Goal: Information Seeking & Learning: Learn about a topic

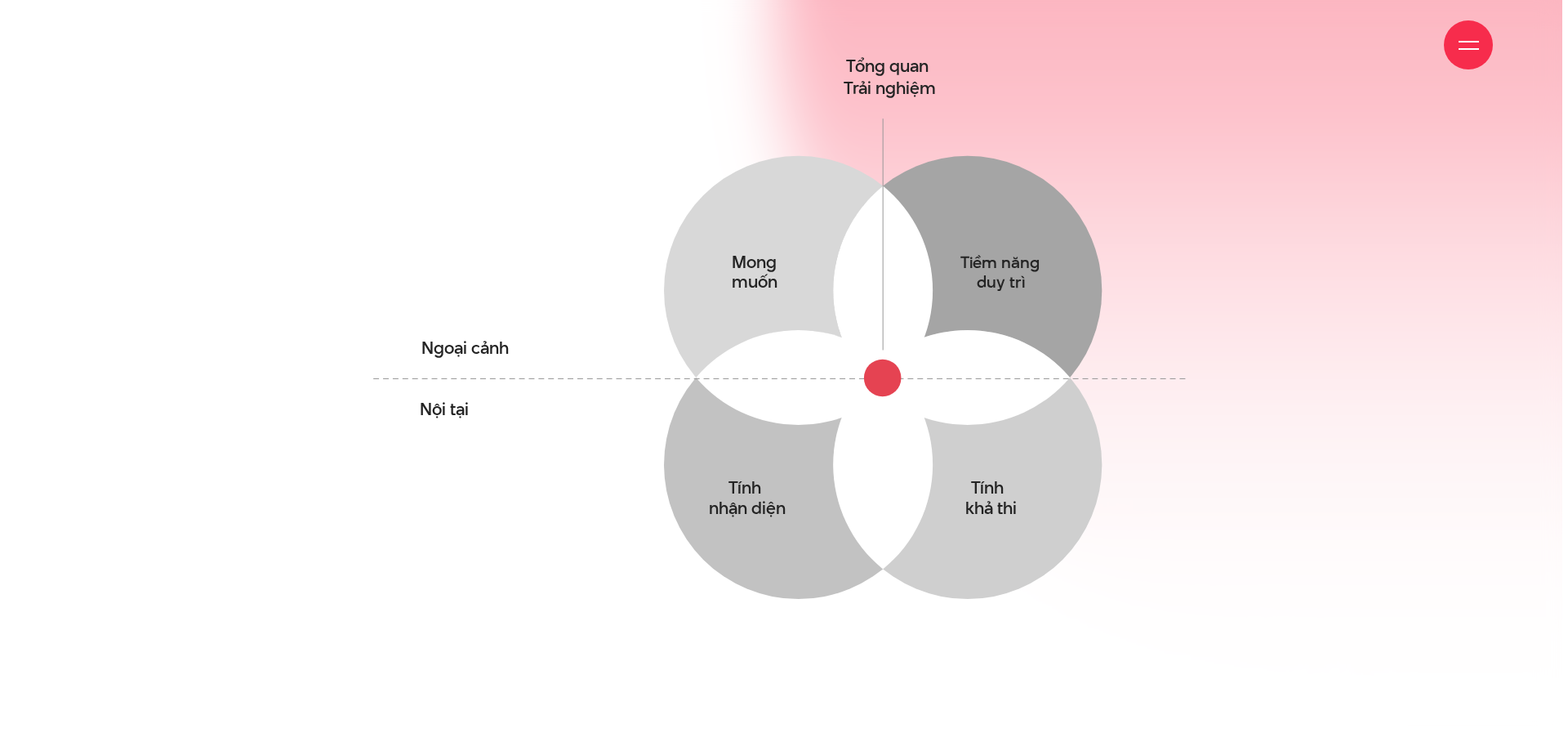
scroll to position [1225, 0]
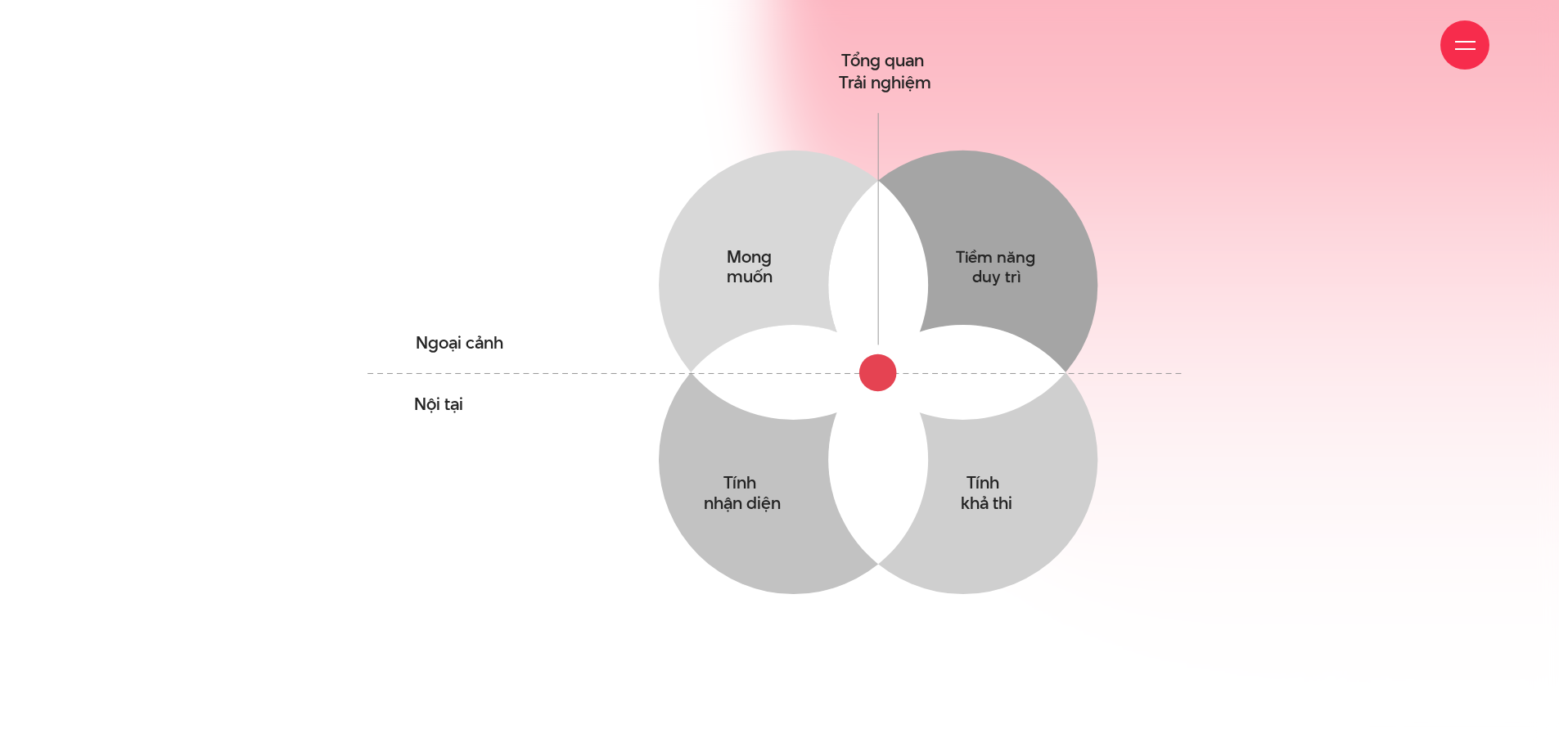
click at [1473, 58] on div at bounding box center [1464, 44] width 49 height 49
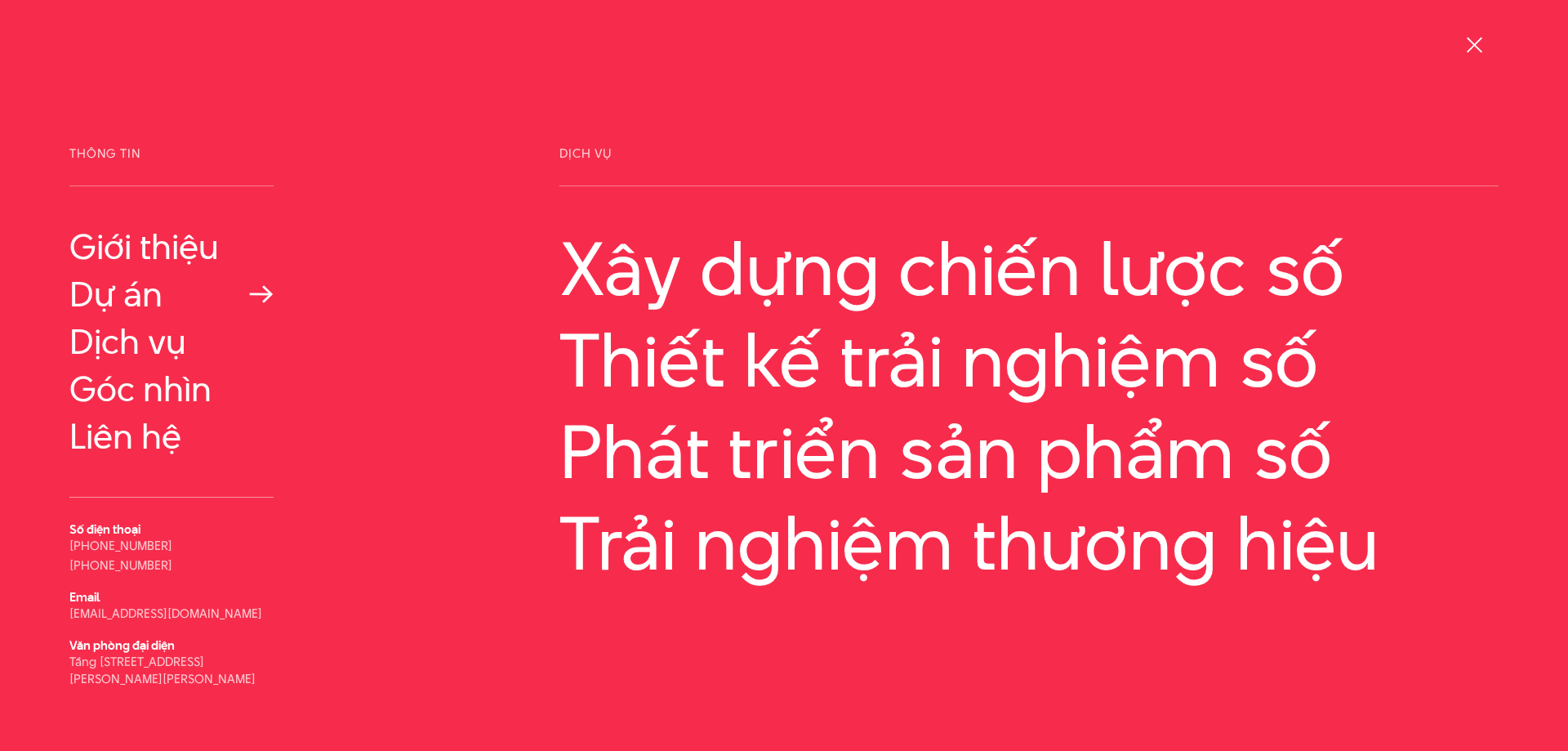
click at [133, 281] on link "Dự án" at bounding box center [172, 294] width 205 height 39
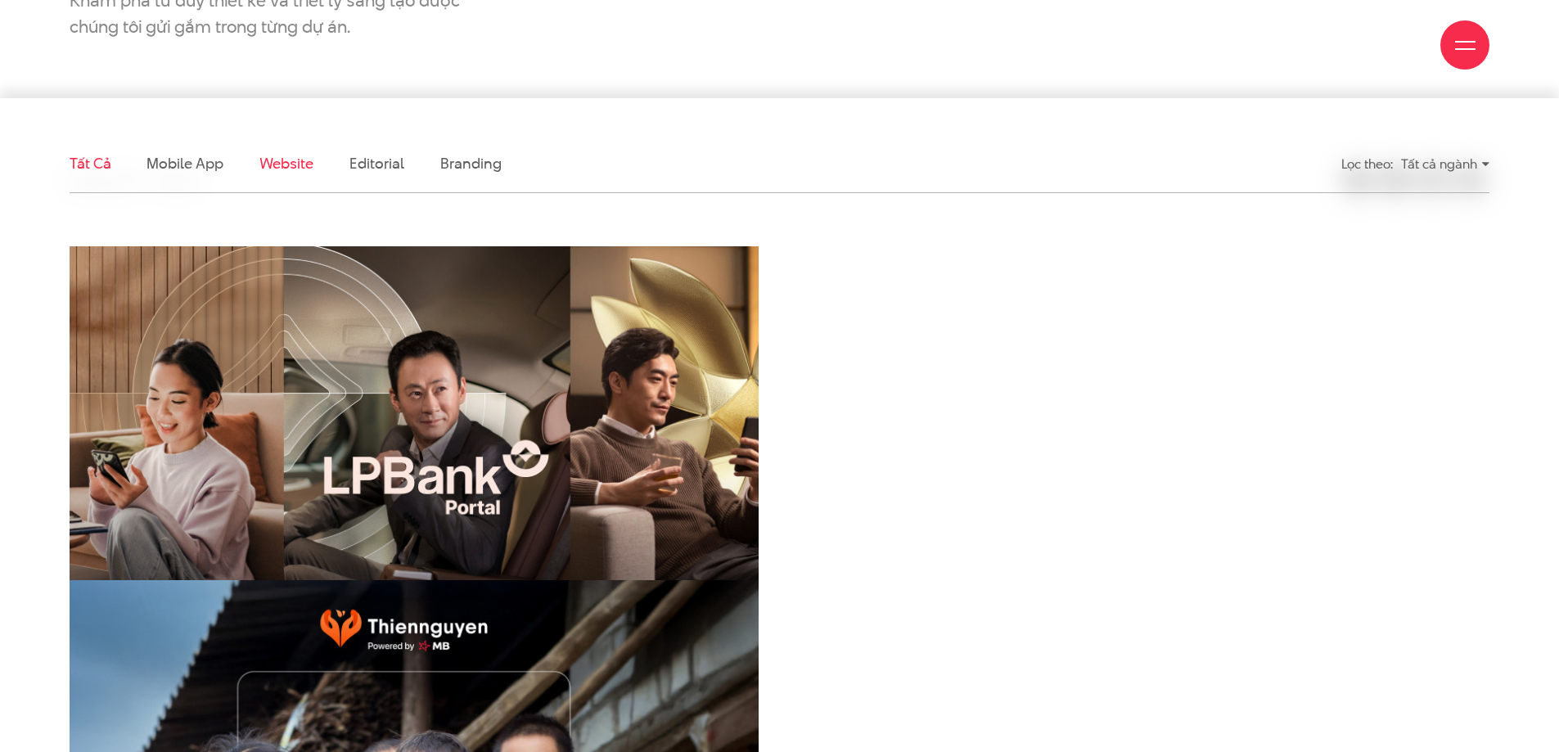
click at [285, 156] on link "Website" at bounding box center [286, 163] width 54 height 20
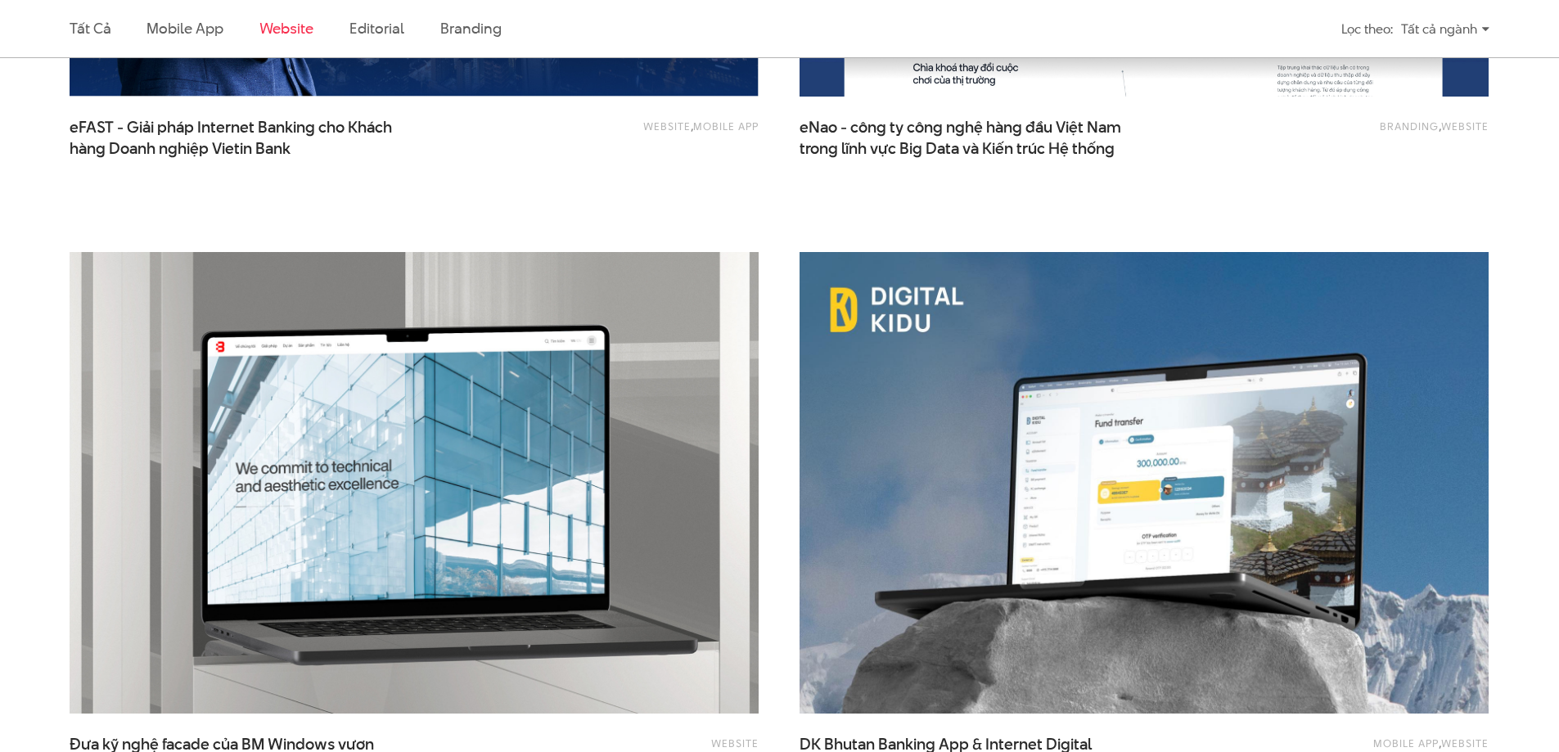
scroll to position [2344, 0]
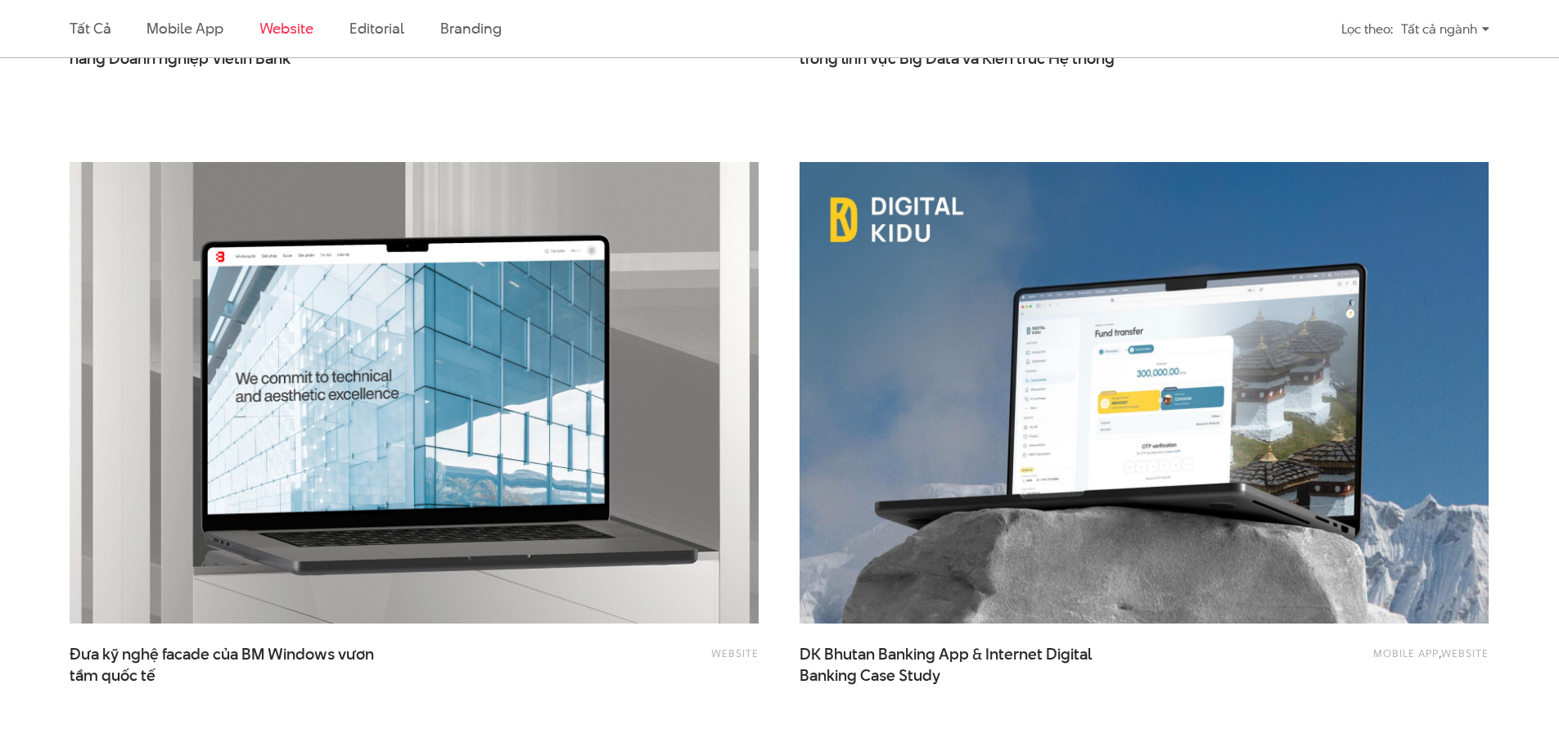
drag, startPoint x: 567, startPoint y: 502, endPoint x: 831, endPoint y: 714, distance: 339.3
click at [831, 714] on div "Mobile app , Website DK Bhutan Banking App & Internet Digital Banking Case Study" at bounding box center [1143, 450] width 689 height 576
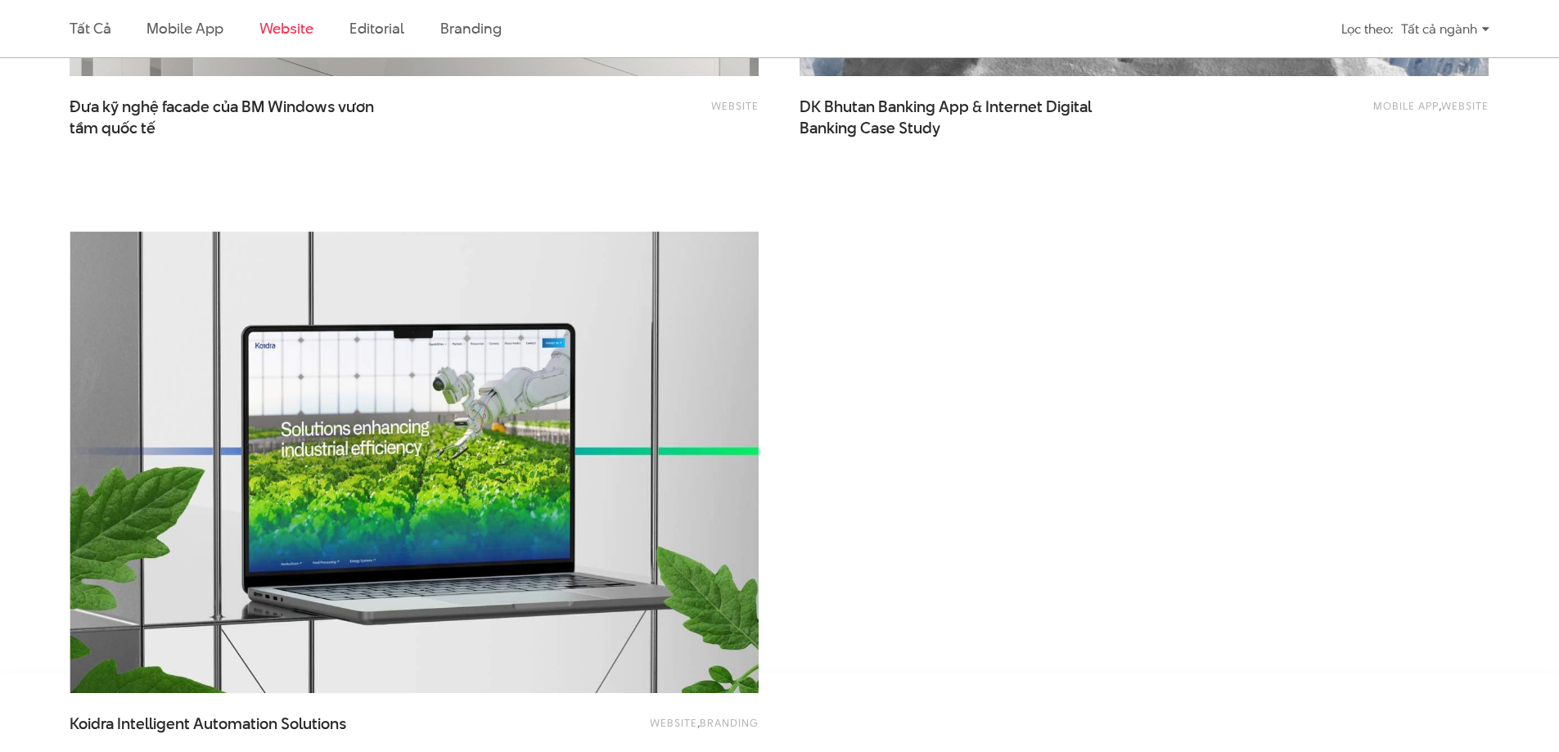
scroll to position [2917, 0]
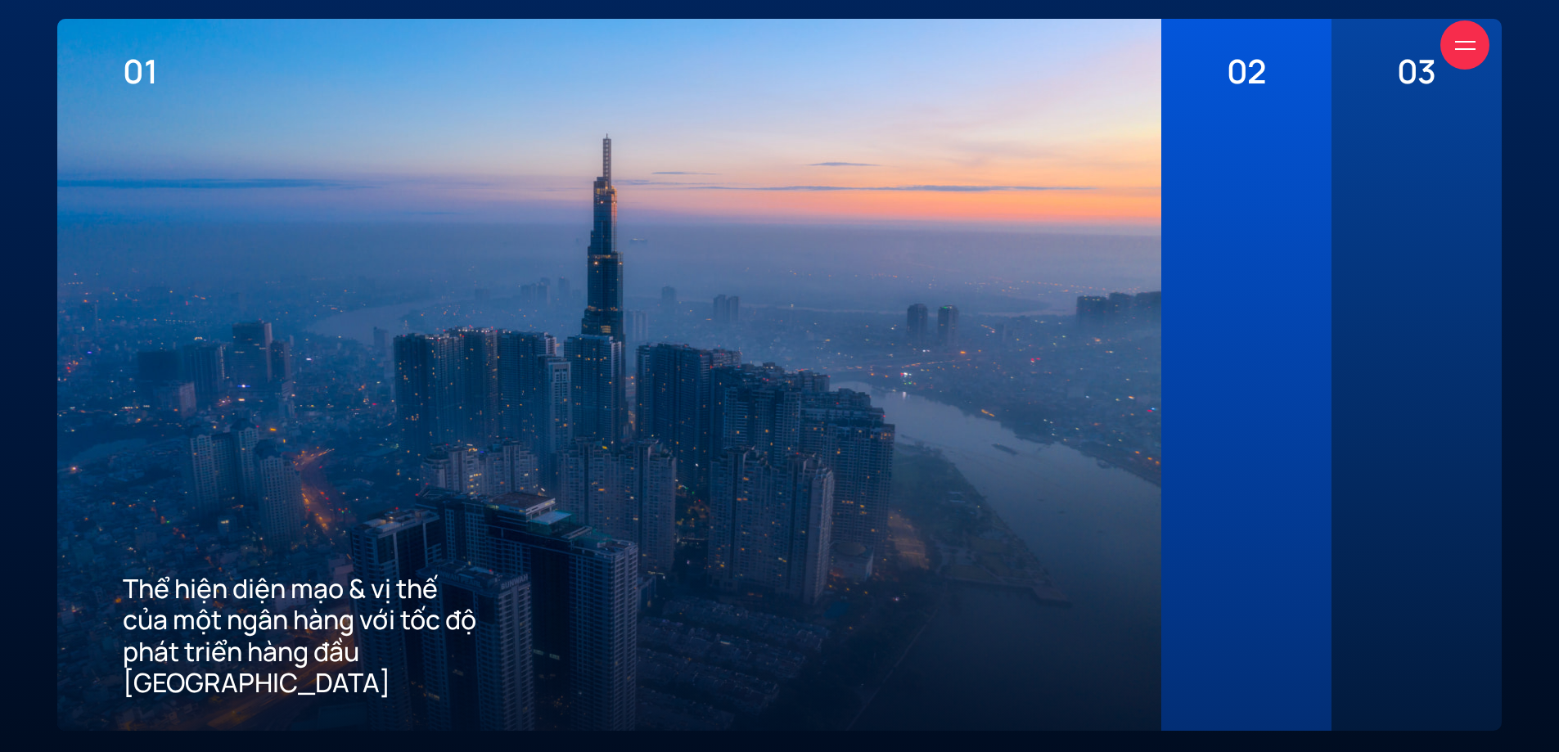
scroll to position [4418, 0]
click at [1293, 223] on div "02 Mang đến tiêu chuẩn tốt nhất về trải nghiệm số cho khách hàng" at bounding box center [1246, 374] width 170 height 712
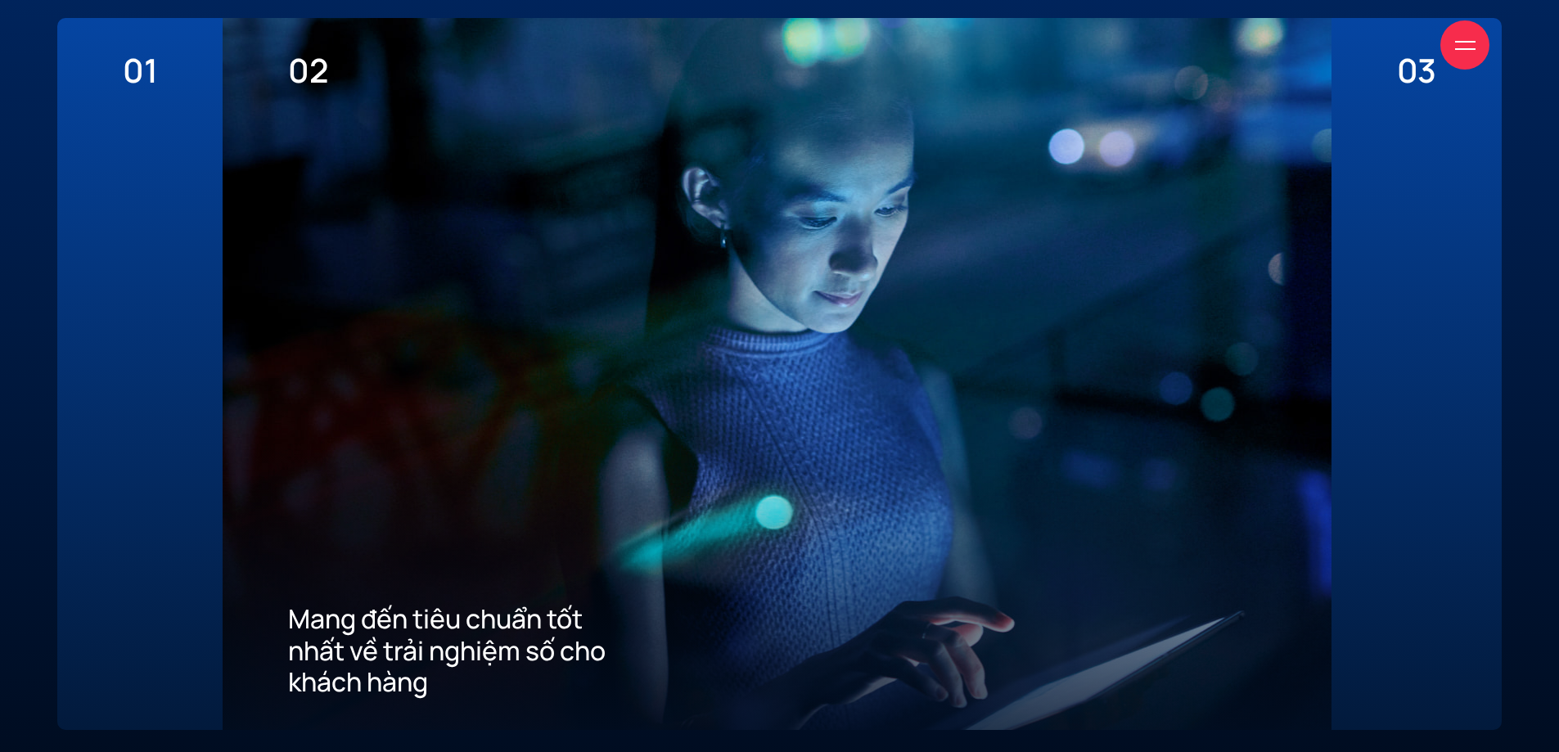
click at [1392, 219] on div "03 Xây dựng ưu thế cạnh tranh thu hút khách hàng mới về App" at bounding box center [1416, 374] width 170 height 712
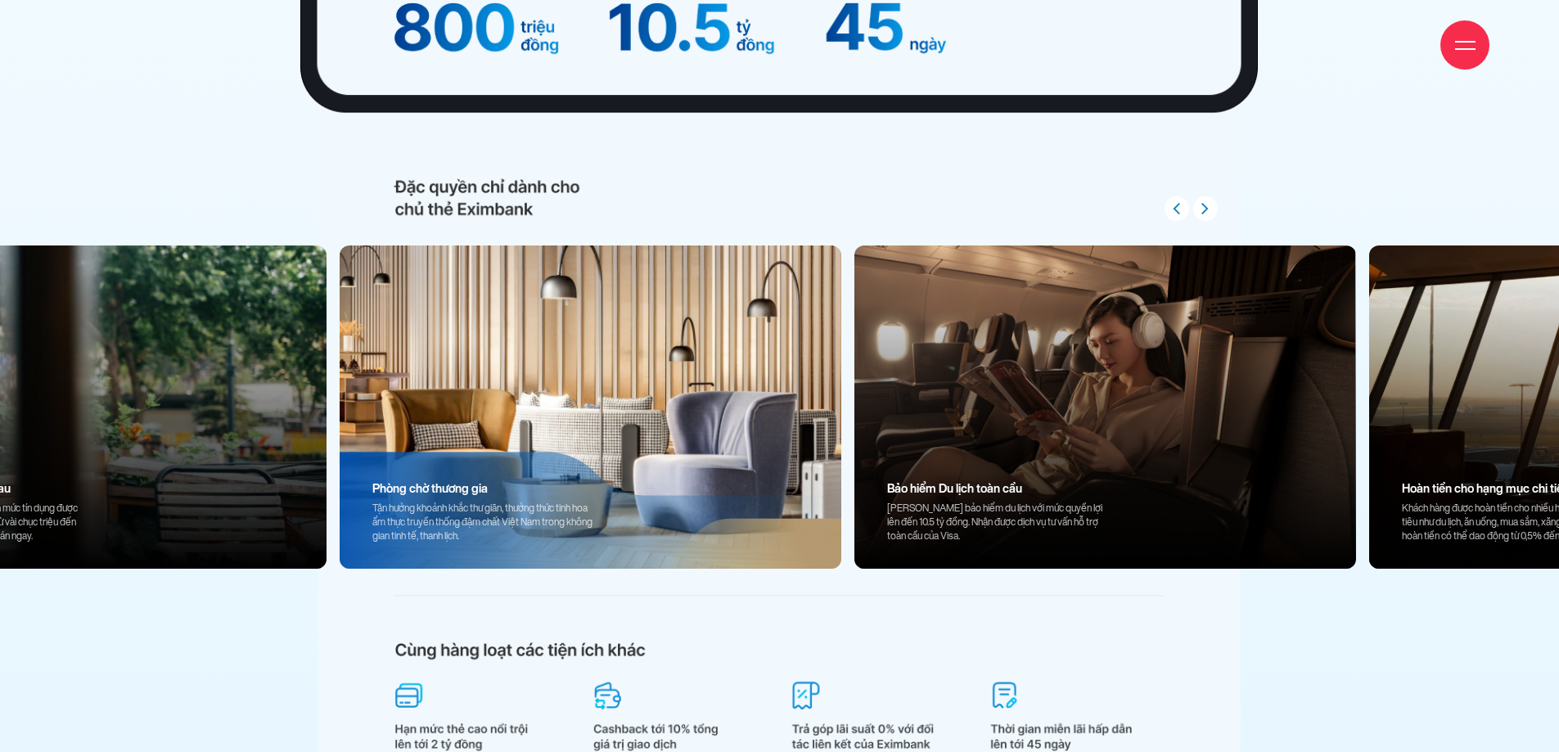
scroll to position [15873, 0]
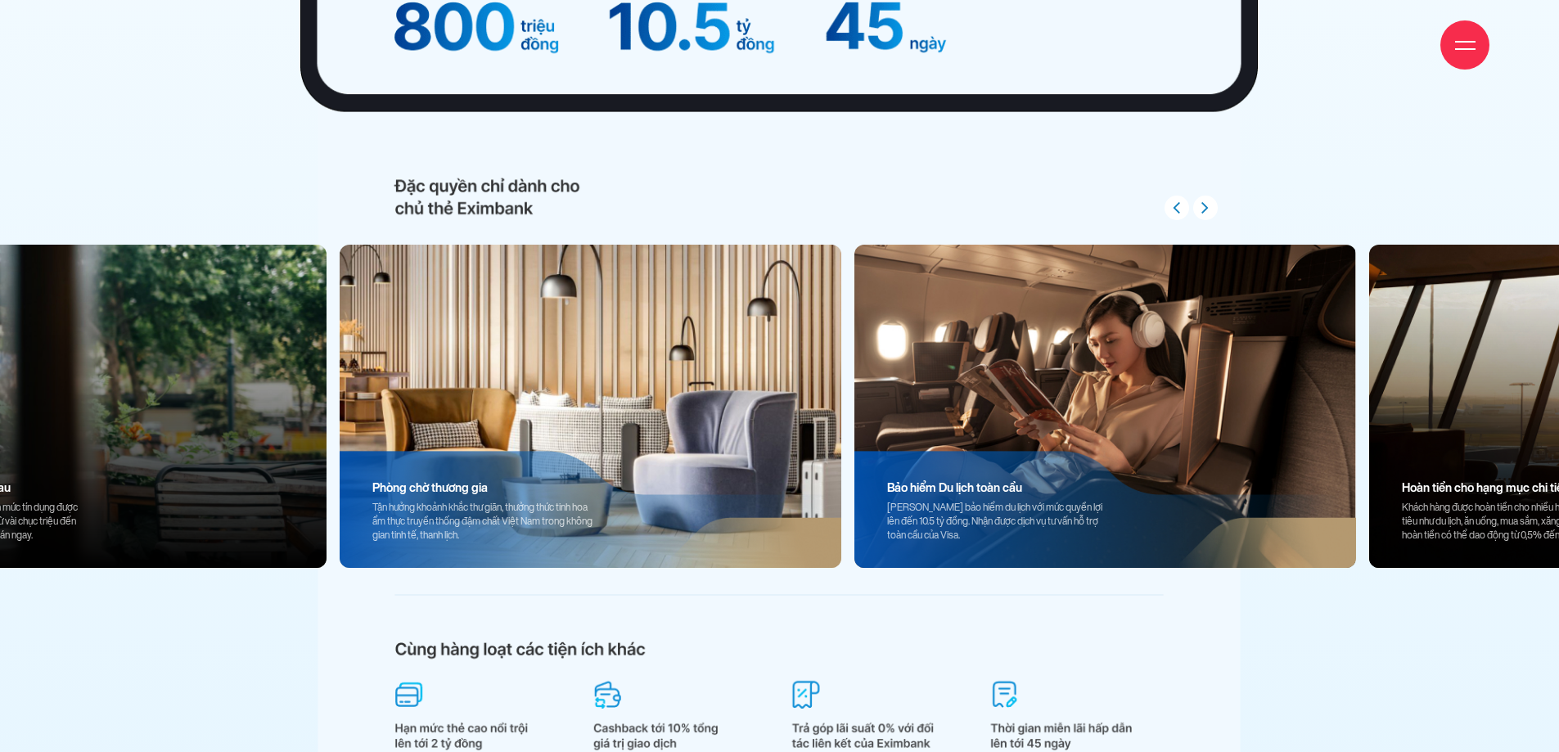
click at [1207, 358] on img at bounding box center [1105, 406] width 502 height 323
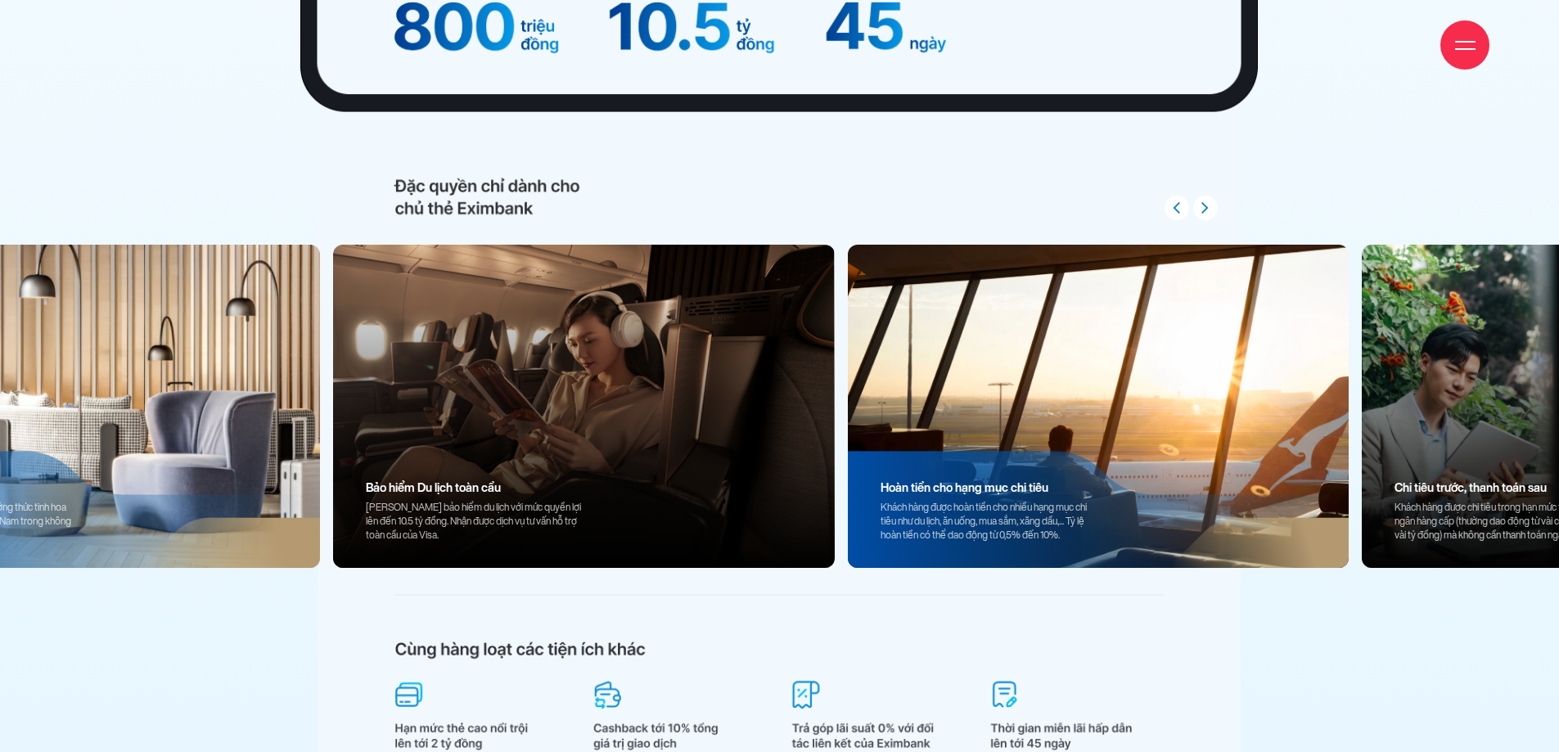
drag, startPoint x: 1048, startPoint y: 415, endPoint x: 738, endPoint y: 374, distance: 312.8
click at [848, 374] on div at bounding box center [1099, 406] width 502 height 323
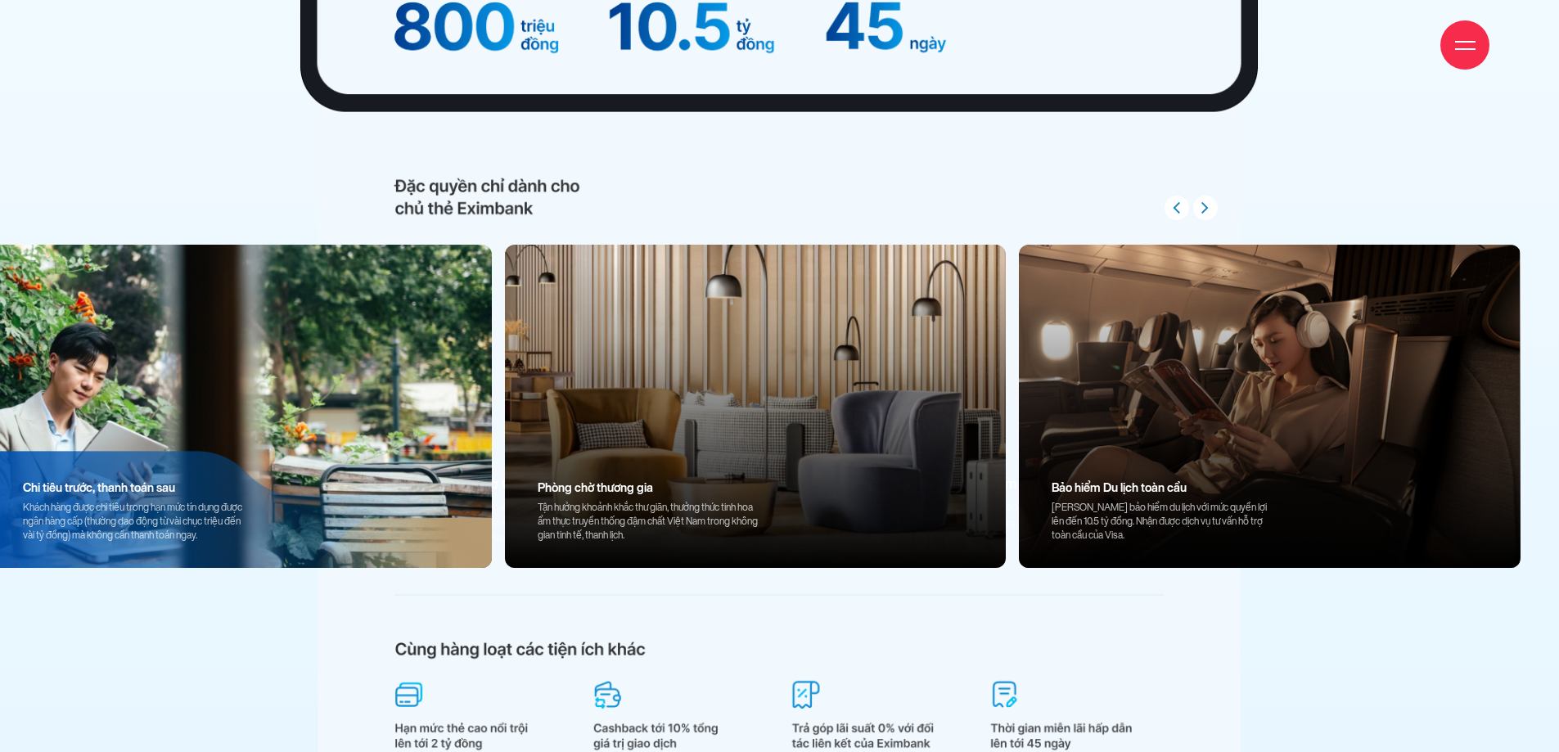
drag, startPoint x: 1239, startPoint y: 358, endPoint x: 383, endPoint y: 335, distance: 856.1
click at [383, 335] on img at bounding box center [241, 406] width 502 height 323
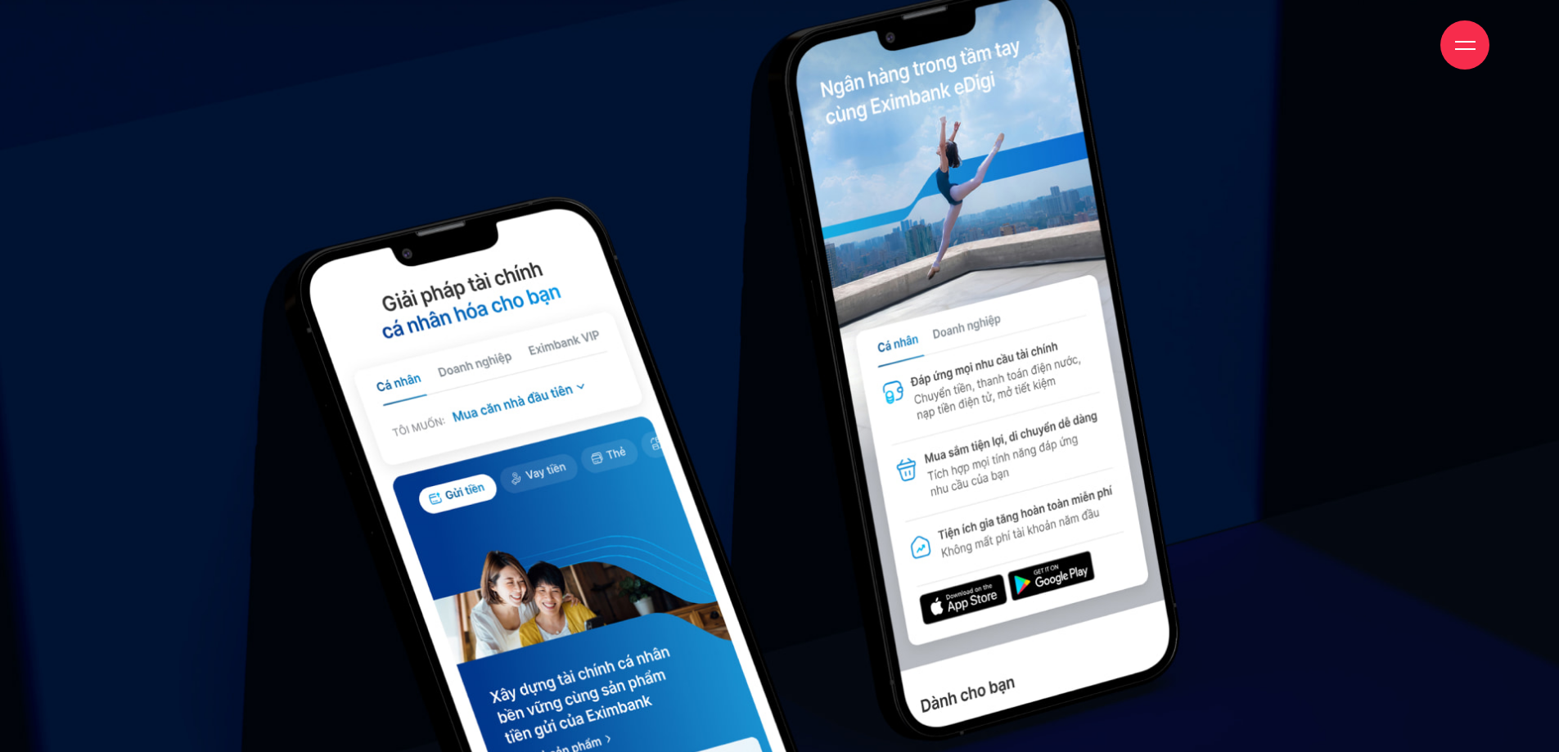
scroll to position [22992, 0]
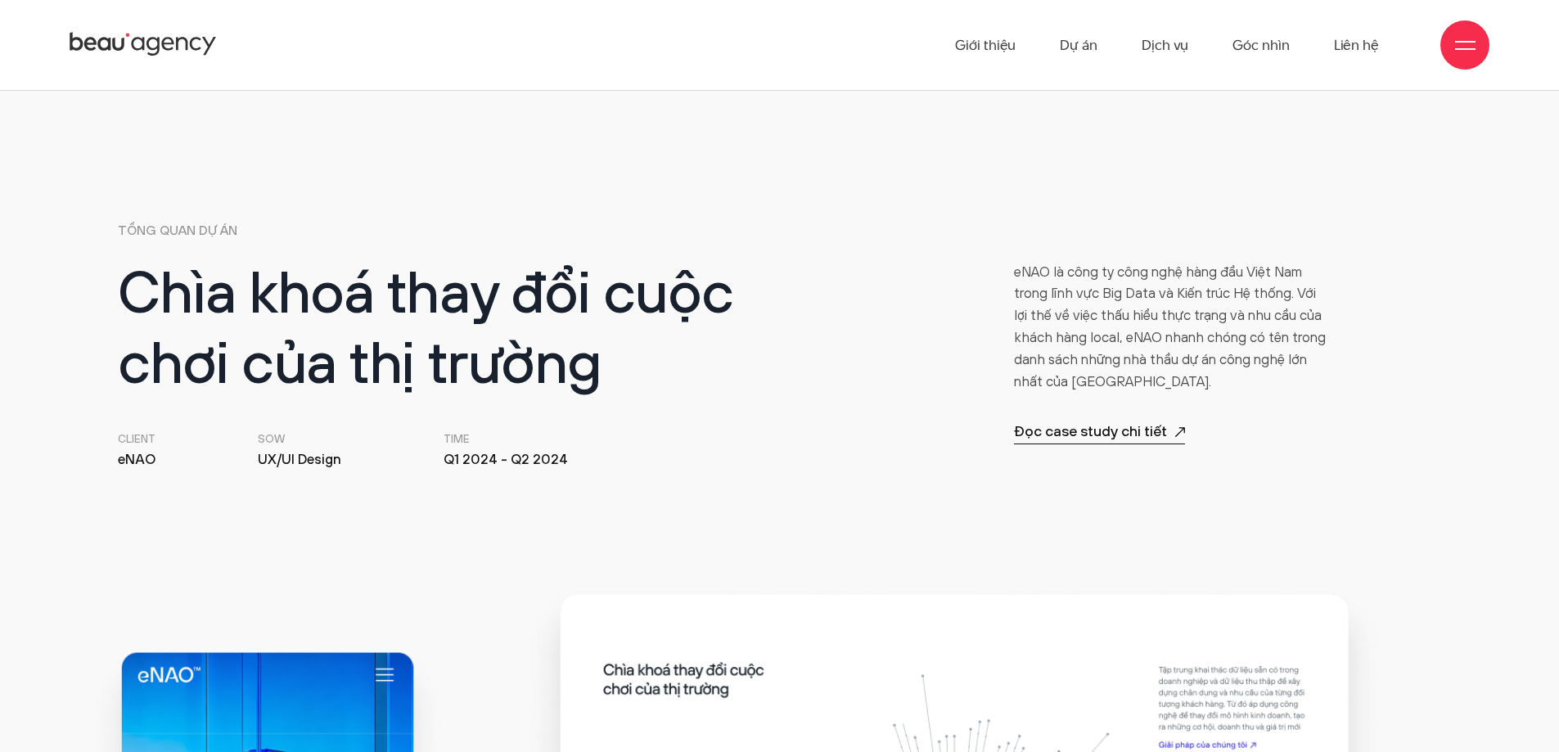
scroll to position [736, 0]
click at [1077, 428] on p "Đọc case study chi tiết" at bounding box center [1099, 433] width 171 height 23
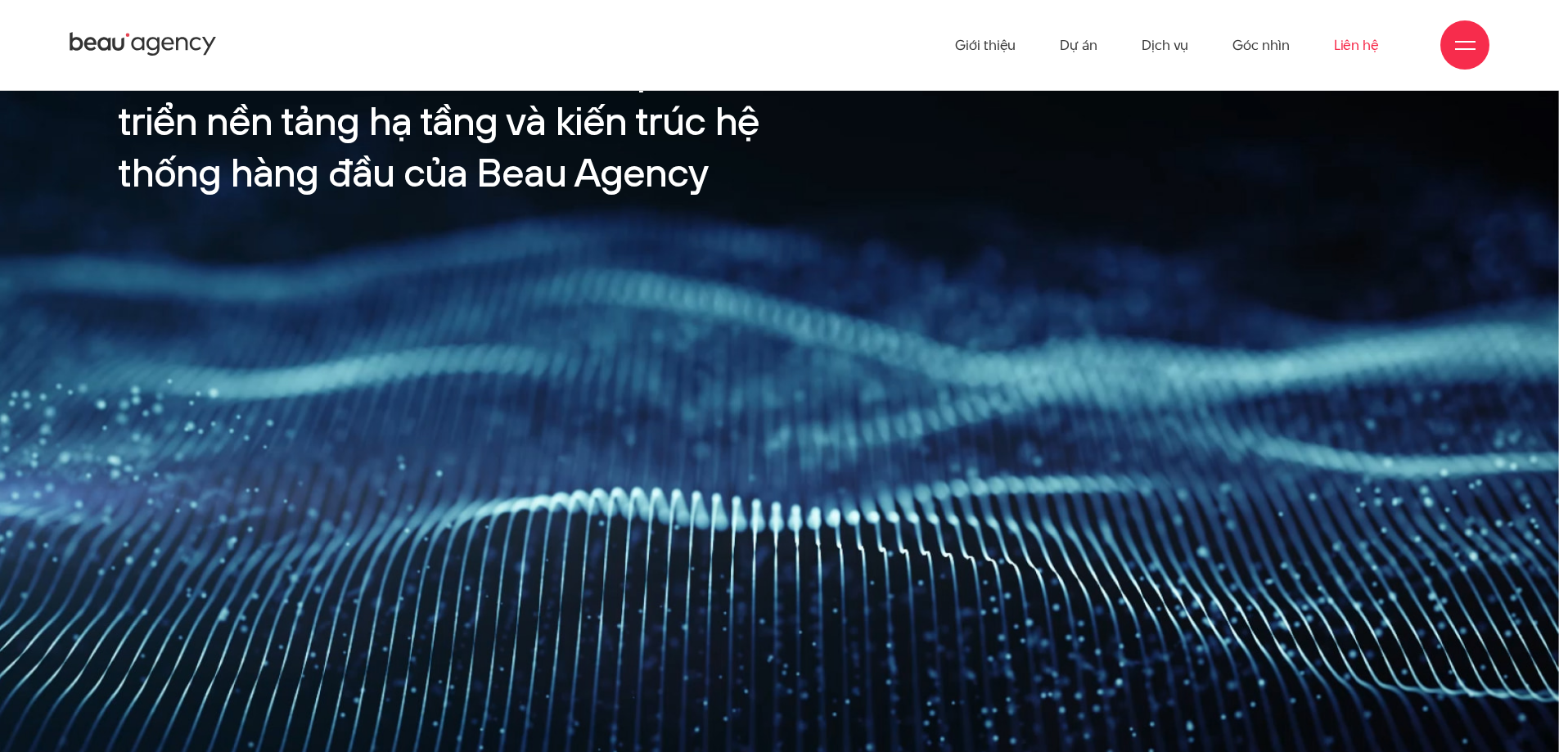
scroll to position [3270, 0]
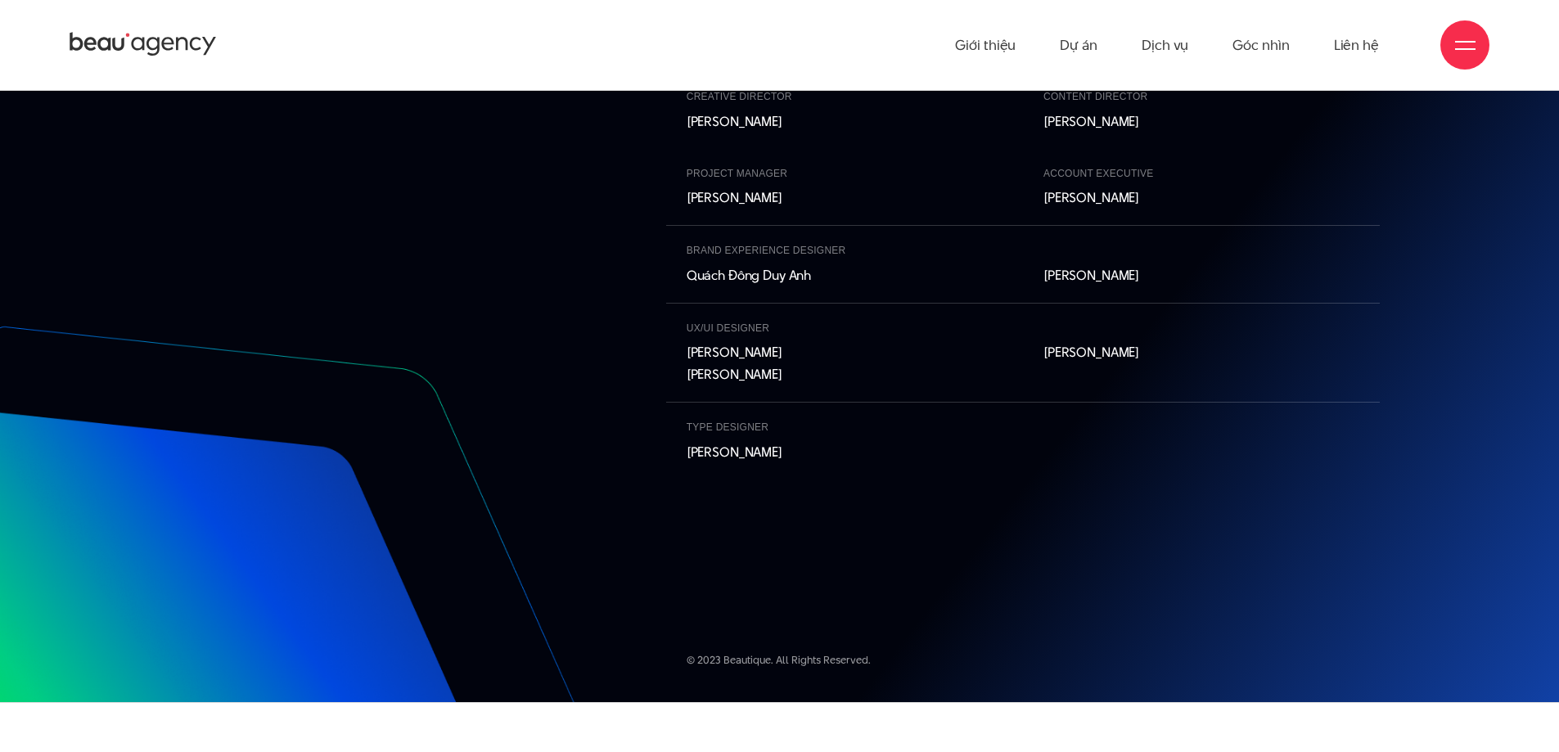
scroll to position [18001, 0]
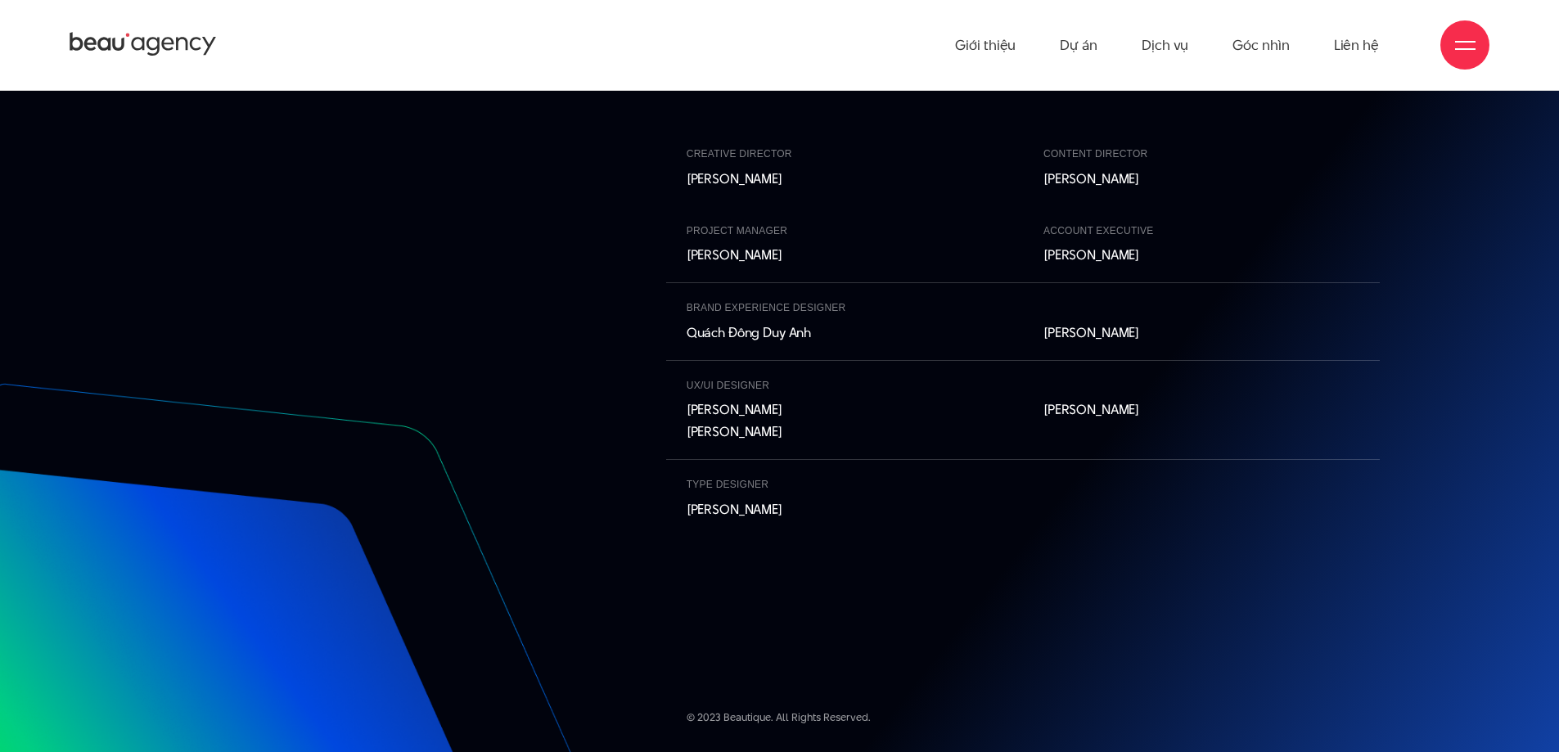
scroll to position [18001, 0]
